Goal: Transaction & Acquisition: Purchase product/service

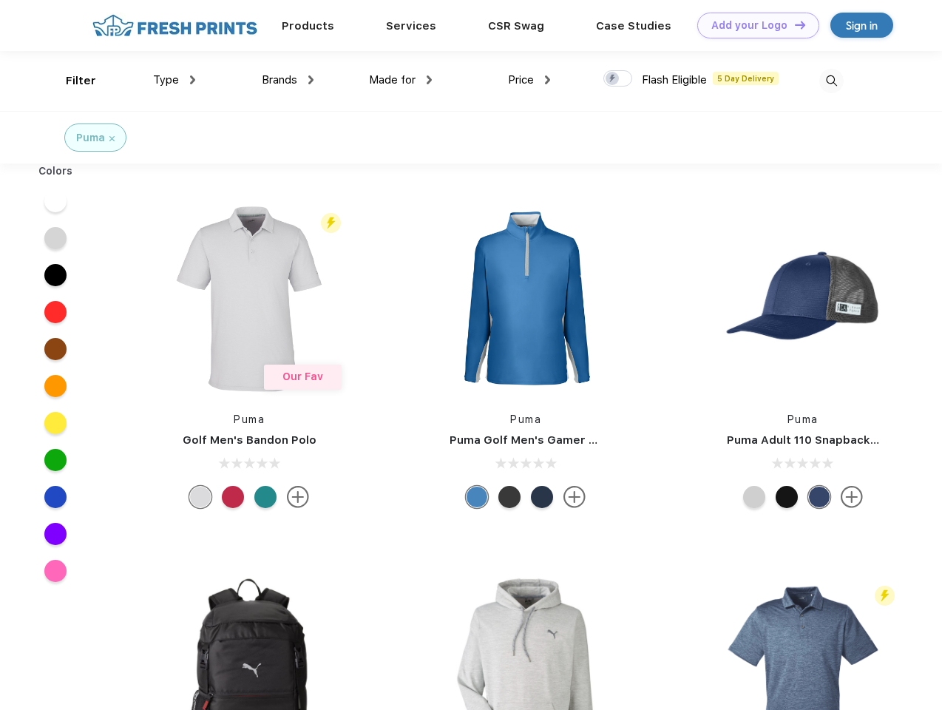
scroll to position [1, 0]
click at [753, 25] on link "Add your Logo Design Tool" at bounding box center [758, 26] width 122 height 26
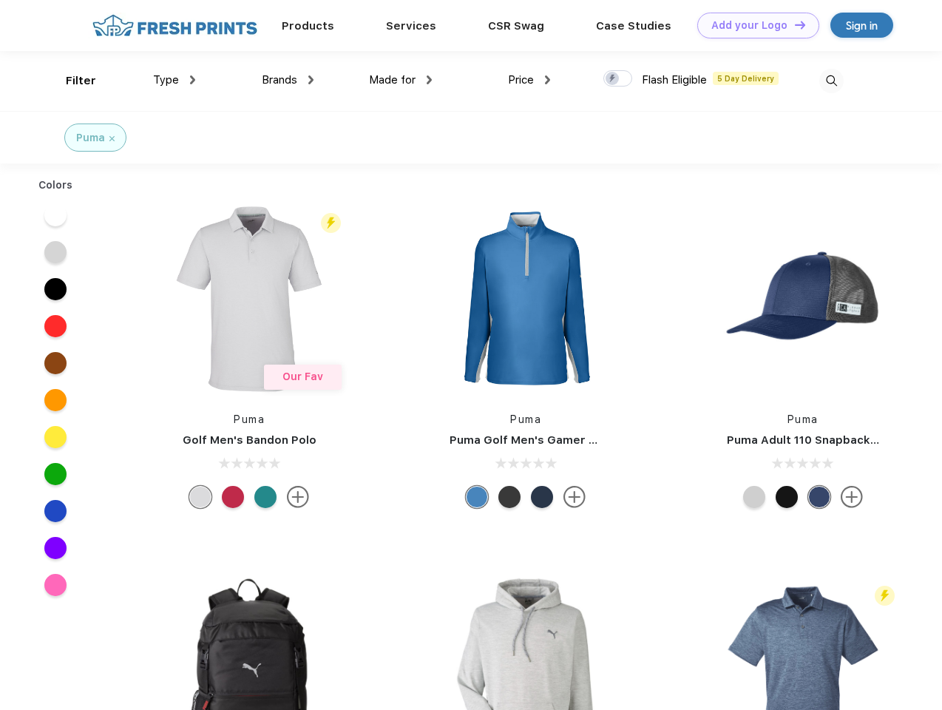
click at [0, 0] on div "Design Tool" at bounding box center [0, 0] width 0 height 0
click at [794, 24] on link "Add your Logo Design Tool" at bounding box center [758, 26] width 122 height 26
click at [71, 81] on div "Filter" at bounding box center [81, 80] width 30 height 17
click at [175, 80] on span "Type" at bounding box center [166, 79] width 26 height 13
click at [288, 80] on span "Brands" at bounding box center [279, 79] width 35 height 13
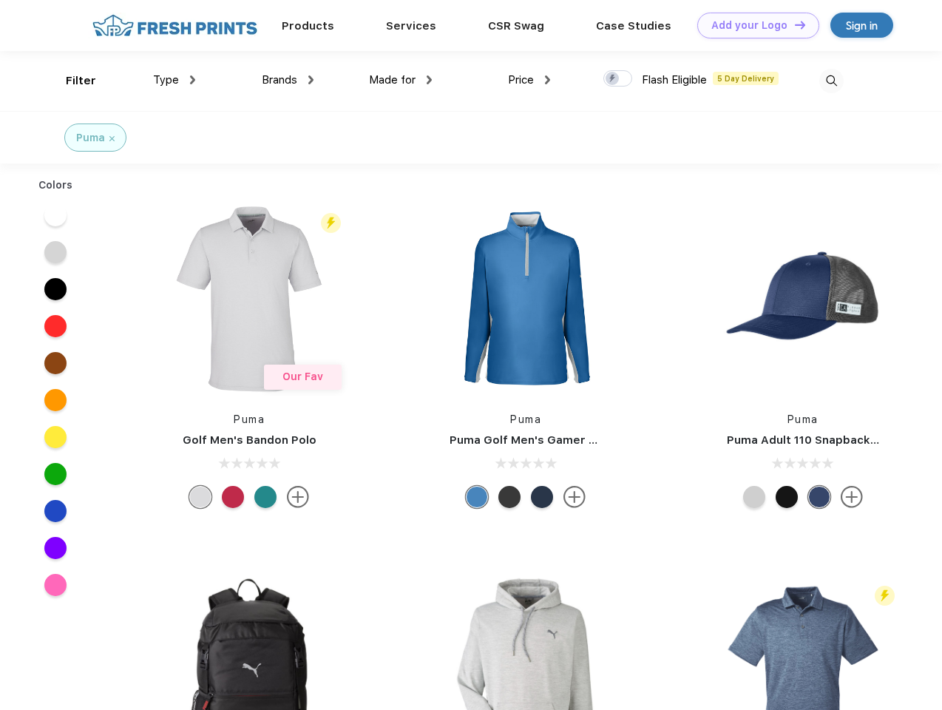
click at [401, 80] on span "Made for" at bounding box center [392, 79] width 47 height 13
click at [530, 80] on span "Price" at bounding box center [521, 79] width 26 height 13
click at [618, 79] on div at bounding box center [617, 78] width 29 height 16
click at [613, 79] on input "checkbox" at bounding box center [608, 75] width 10 height 10
click at [831, 81] on img at bounding box center [831, 81] width 24 height 24
